Goal: Book appointment/travel/reservation

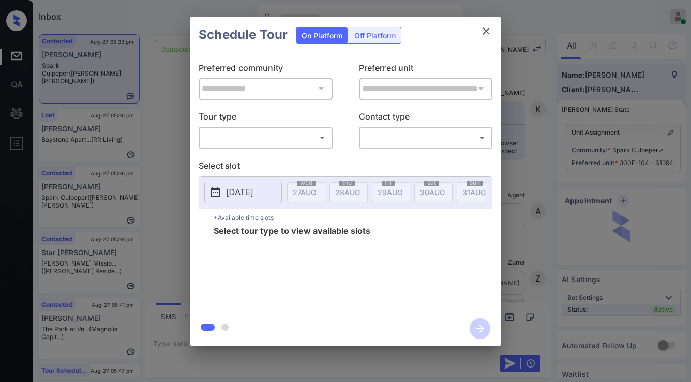
scroll to position [4361, 0]
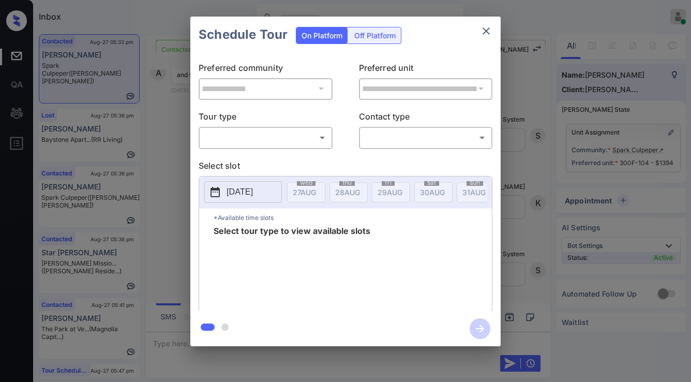
click at [264, 149] on div "**********" at bounding box center [345, 182] width 310 height 258
click at [268, 146] on body "Inbox Jezcil Usanastre Online Set yourself offline Set yourself on break Profil…" at bounding box center [345, 191] width 691 height 382
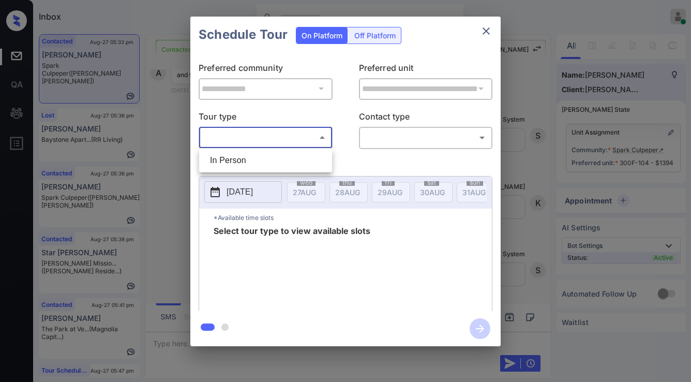
click at [268, 156] on li "In Person" at bounding box center [266, 160] width 128 height 19
type input "********"
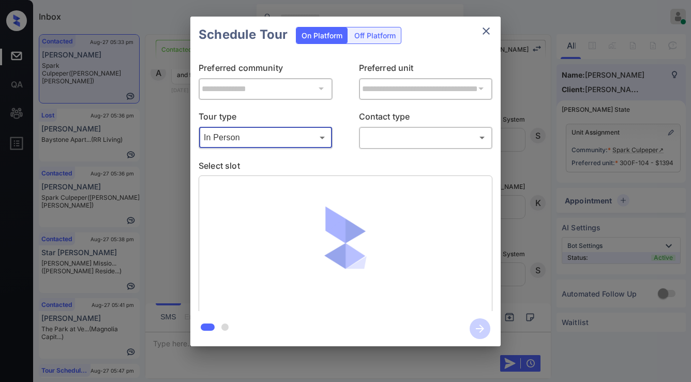
click at [372, 139] on body "Inbox Jezcil Usanastre Online Set yourself offline Set yourself on break Profil…" at bounding box center [345, 191] width 691 height 382
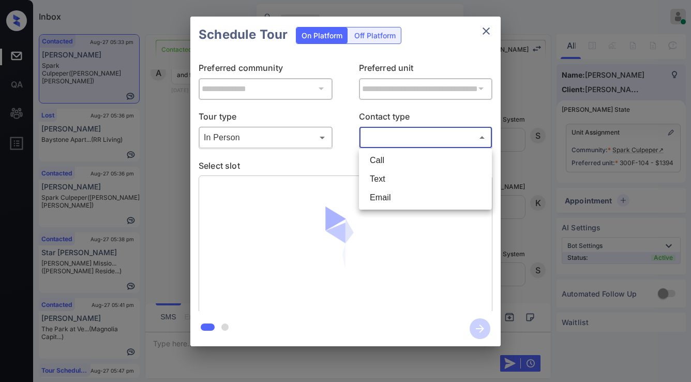
click at [379, 175] on li "Text" at bounding box center [425, 179] width 128 height 19
type input "****"
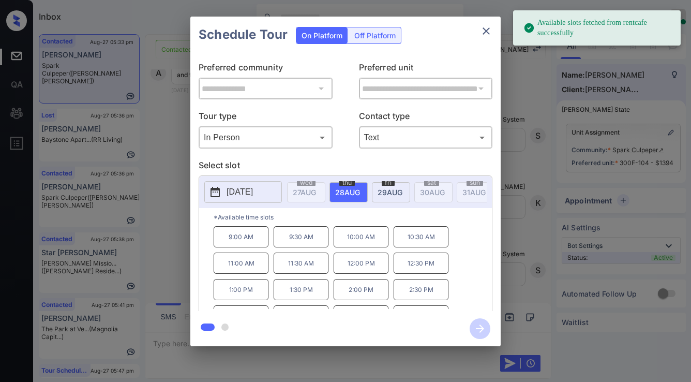
click at [385, 189] on span "29 AUG" at bounding box center [390, 192] width 25 height 9
click at [253, 195] on p "2025-08-29" at bounding box center [240, 192] width 26 height 12
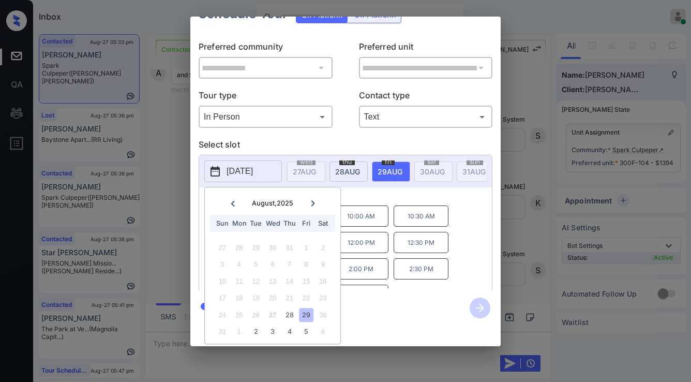
scroll to position [0, 0]
click at [314, 200] on icon at bounding box center [313, 203] width 6 height 6
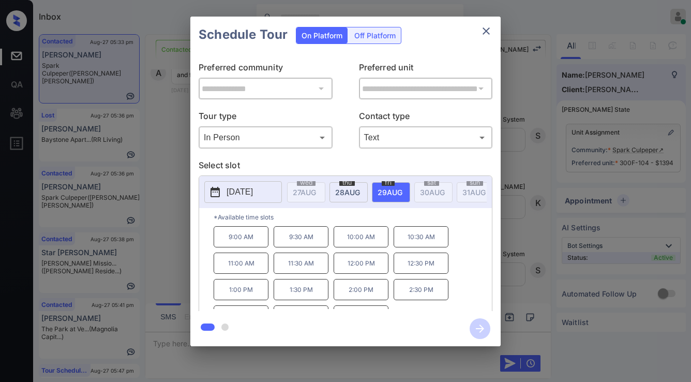
click at [177, 209] on div "**********" at bounding box center [345, 181] width 691 height 363
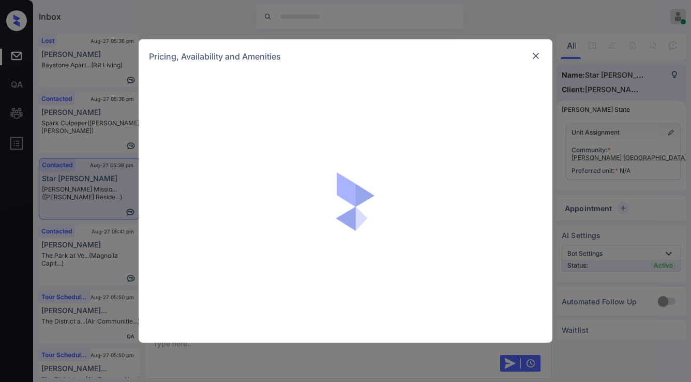
scroll to position [1278, 0]
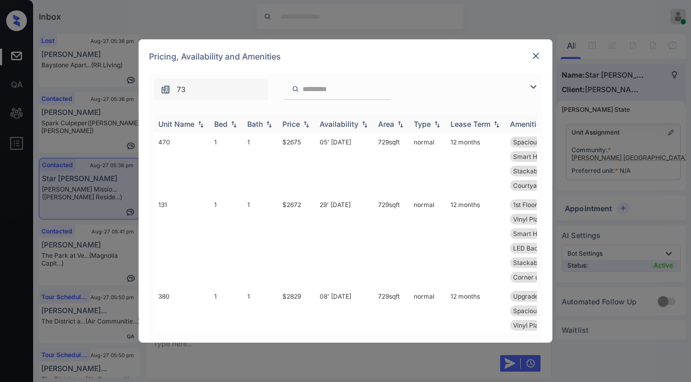
click at [531, 85] on img at bounding box center [533, 87] width 12 height 12
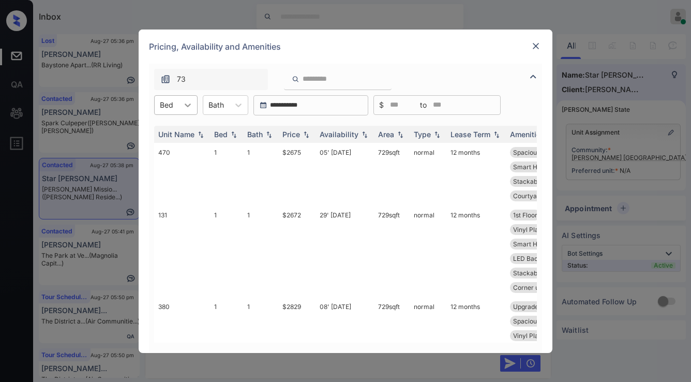
click at [186, 104] on icon at bounding box center [188, 105] width 10 height 10
click at [184, 128] on div "1" at bounding box center [175, 130] width 43 height 19
click at [306, 133] on img at bounding box center [306, 133] width 10 height 7
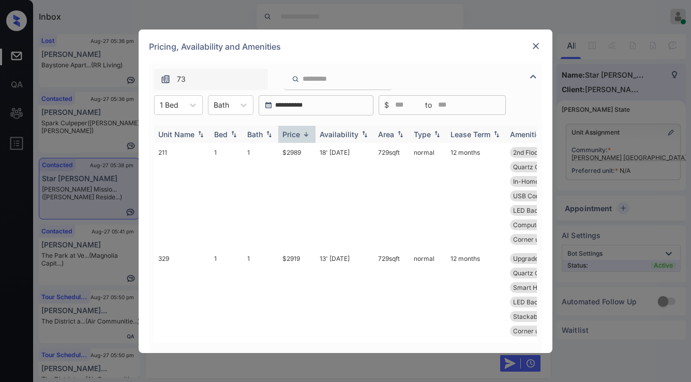
click at [306, 133] on img at bounding box center [306, 134] width 10 height 8
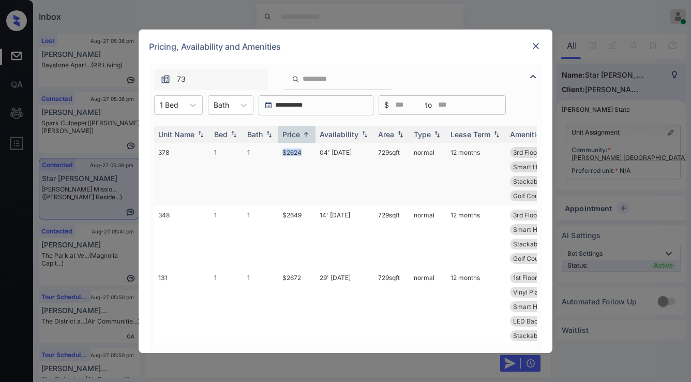
click at [311, 148] on td "$2624" at bounding box center [296, 174] width 37 height 63
copy td "$2624"
drag, startPoint x: 286, startPoint y: 271, endPoint x: 300, endPoint y: 276, distance: 14.6
click at [304, 274] on td "$2672" at bounding box center [296, 314] width 37 height 92
drag, startPoint x: 280, startPoint y: 276, endPoint x: 305, endPoint y: 275, distance: 24.4
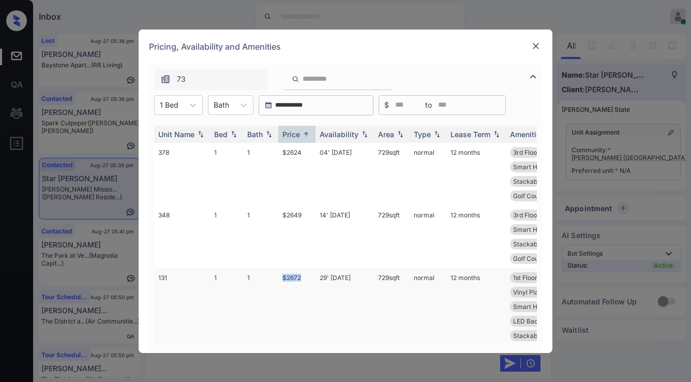
click at [305, 275] on td "$2672" at bounding box center [296, 314] width 37 height 92
copy td "$2672"
click at [169, 109] on div at bounding box center [169, 104] width 19 height 11
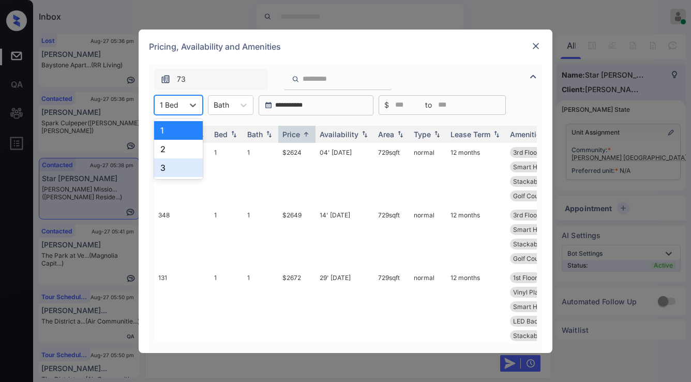
click at [171, 154] on div "2" at bounding box center [178, 149] width 49 height 19
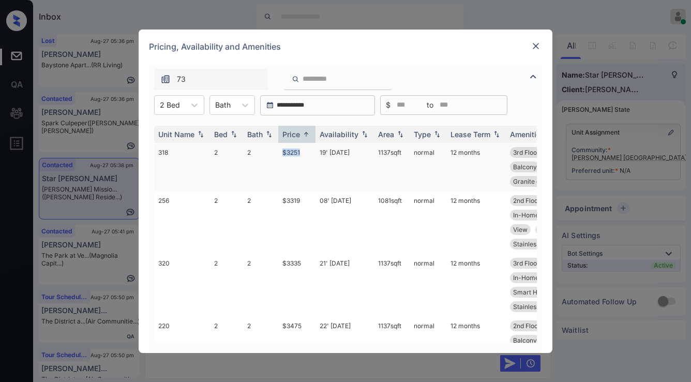
drag, startPoint x: 288, startPoint y: 152, endPoint x: 304, endPoint y: 152, distance: 15.5
click at [304, 152] on td "$3251" at bounding box center [296, 167] width 37 height 48
copy td "$3251"
click at [538, 48] on img at bounding box center [536, 46] width 10 height 10
